Goal: Information Seeking & Learning: Learn about a topic

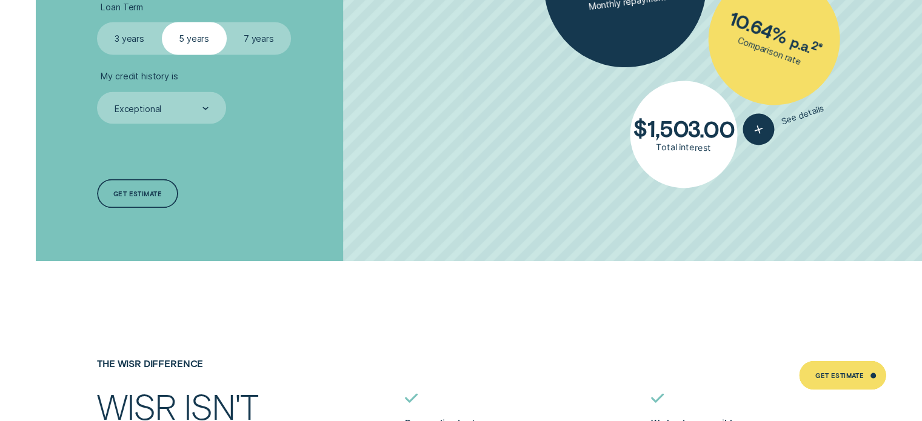
scroll to position [2423, 0]
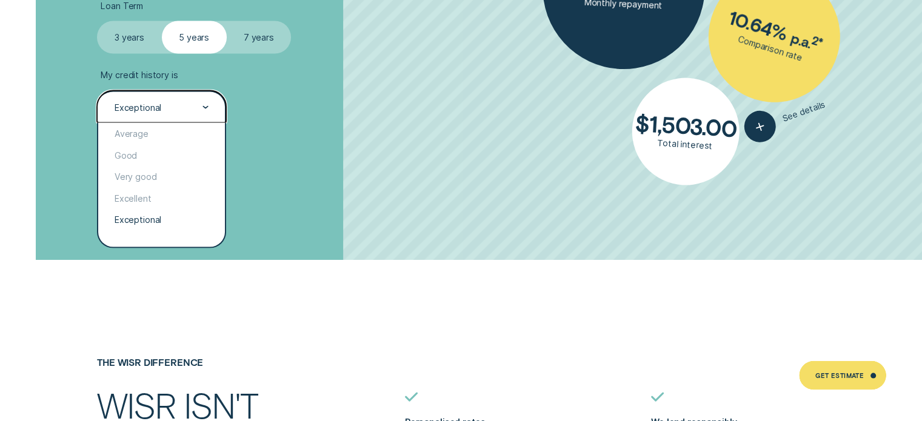
click at [183, 104] on div "Exceptional" at bounding box center [160, 108] width 95 height 12
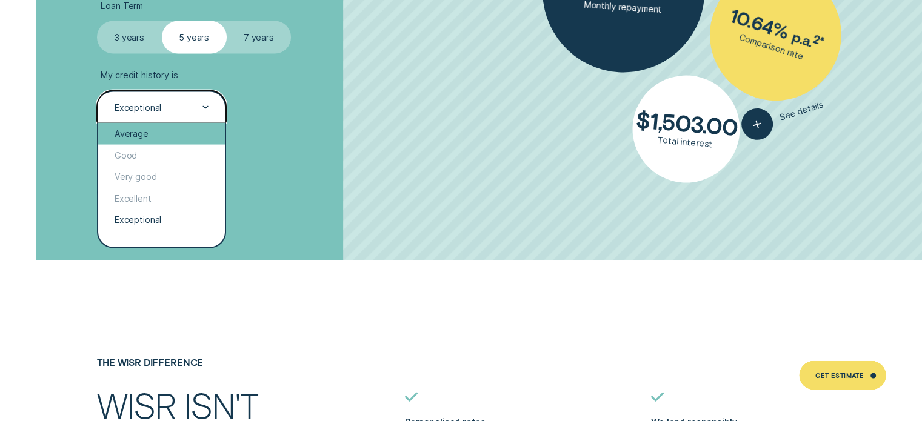
click at [156, 130] on div "Average" at bounding box center [161, 134] width 126 height 22
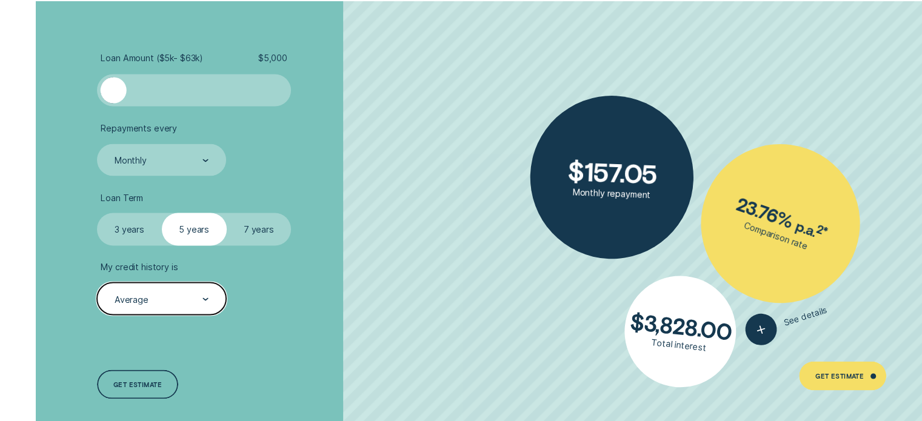
scroll to position [2231, 0]
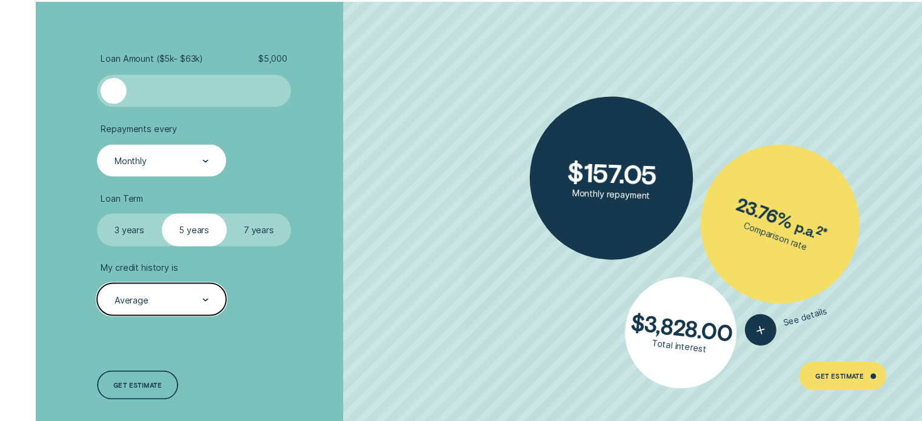
click at [186, 161] on div "Monthly" at bounding box center [160, 161] width 95 height 12
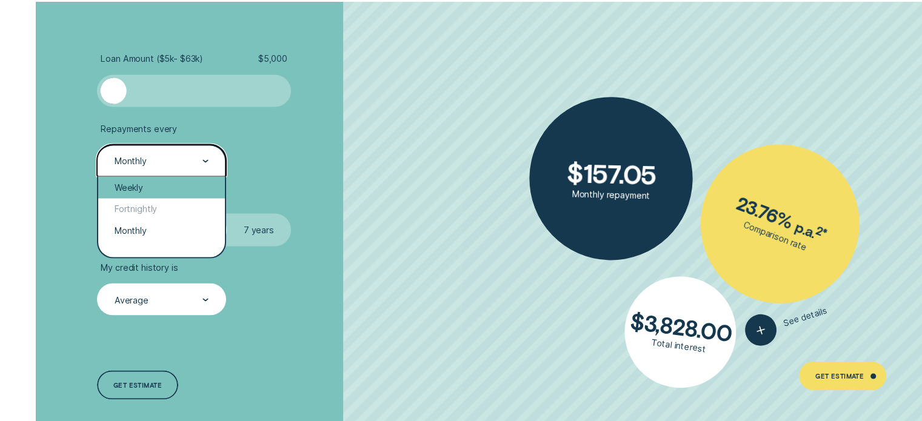
click at [169, 185] on div "Weekly" at bounding box center [161, 187] width 126 height 22
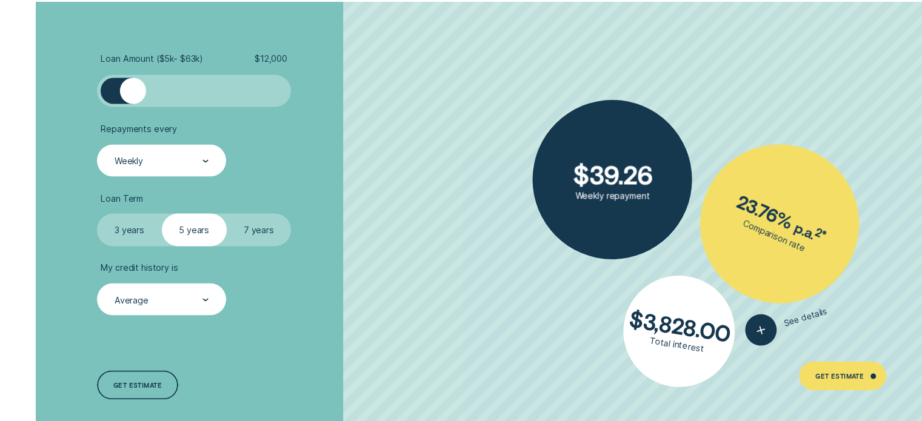
drag, startPoint x: 116, startPoint y: 84, endPoint x: 132, endPoint y: 87, distance: 16.1
click at [132, 87] on div at bounding box center [133, 91] width 26 height 26
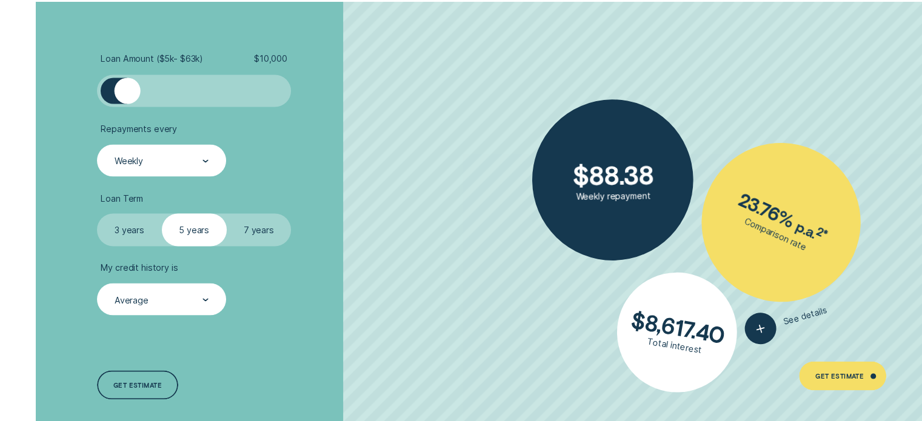
click at [128, 90] on div at bounding box center [128, 91] width 26 height 26
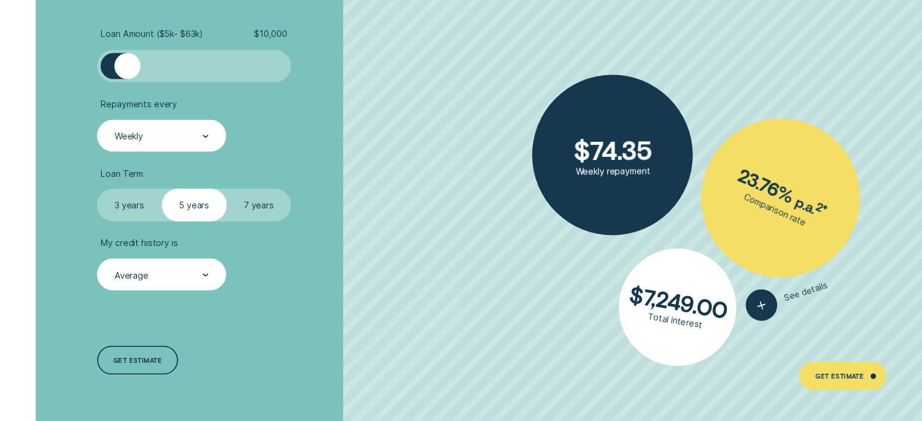
scroll to position [2257, 0]
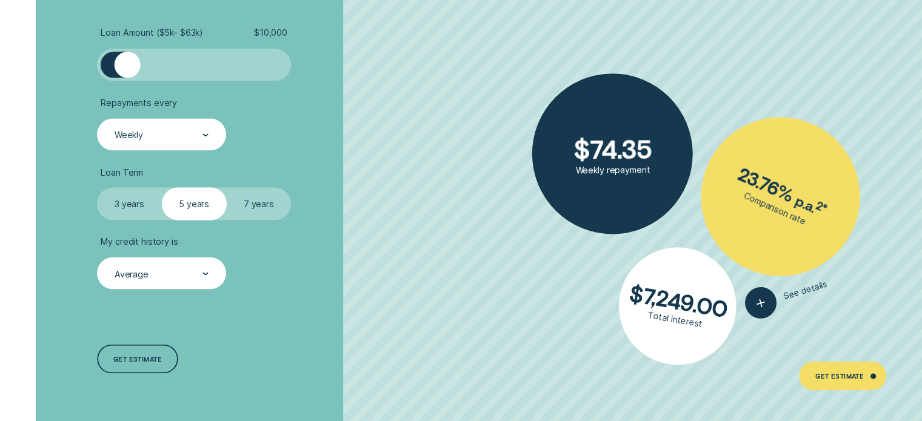
click at [137, 203] on label "3 years" at bounding box center [129, 203] width 65 height 32
click at [97, 187] on input "3 years" at bounding box center [97, 187] width 0 height 0
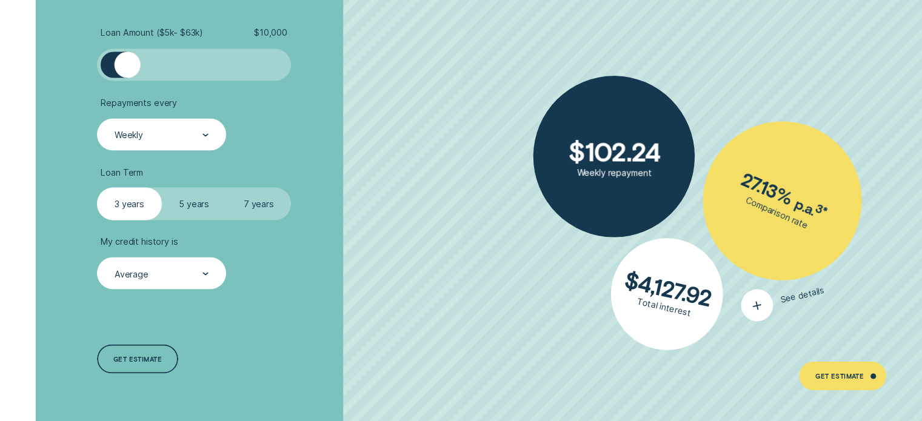
click at [784, 301] on button "See details" at bounding box center [783, 300] width 89 height 50
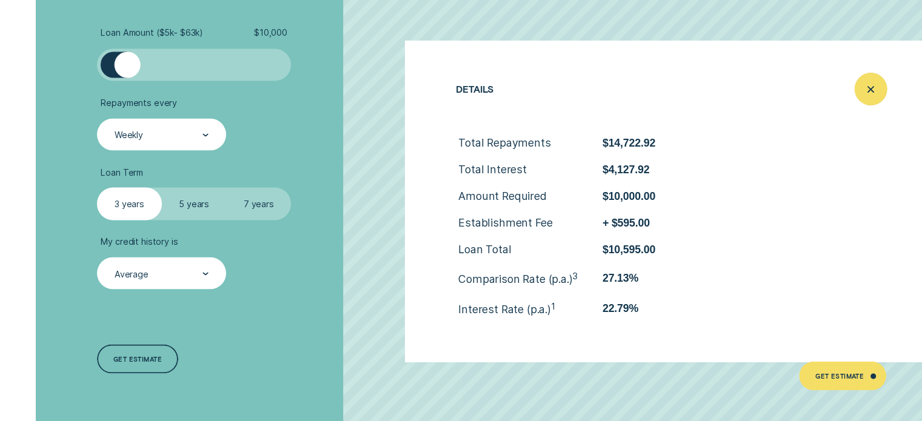
click at [865, 90] on icon "Close loan details" at bounding box center [871, 88] width 16 height 19
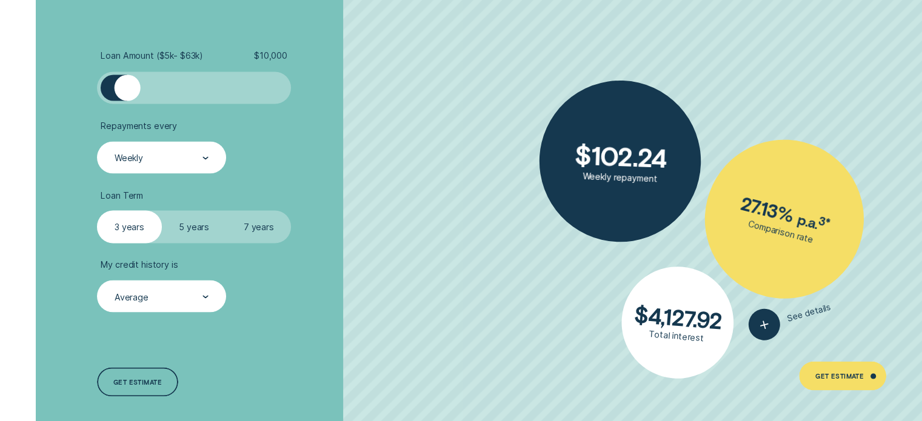
scroll to position [2234, 0]
